Goal: Complete application form

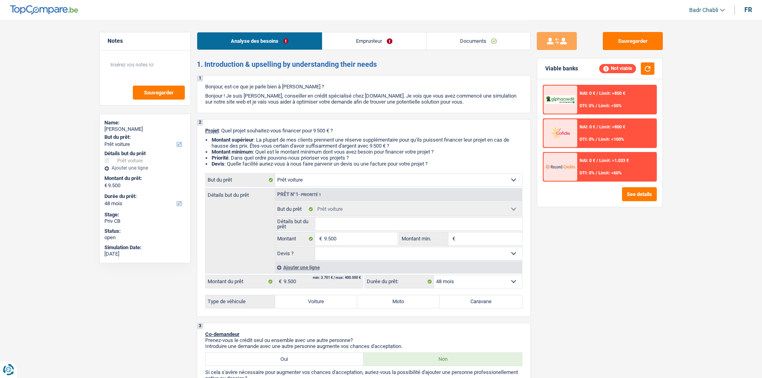
select select "car"
select select "48"
select select "car"
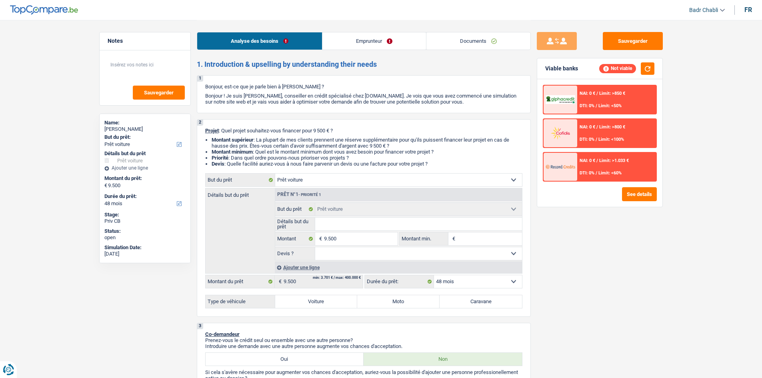
select select "48"
select select "car"
select select "48"
